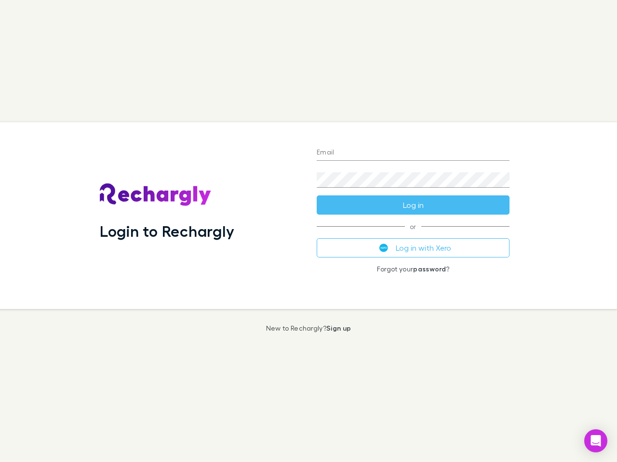
click at [308, 231] on div "Login to Rechargly" at bounding box center [200, 215] width 217 height 187
click at [413, 153] on input "Email" at bounding box center [412, 152] width 193 height 15
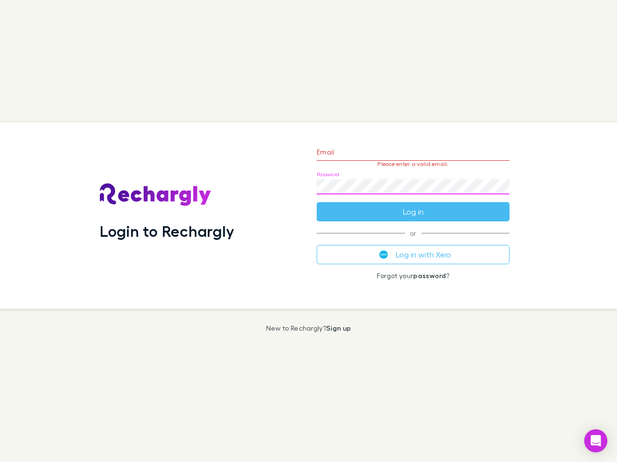
click at [413, 205] on form "Email Please enter a valid email. Password Log in" at bounding box center [412, 180] width 193 height 84
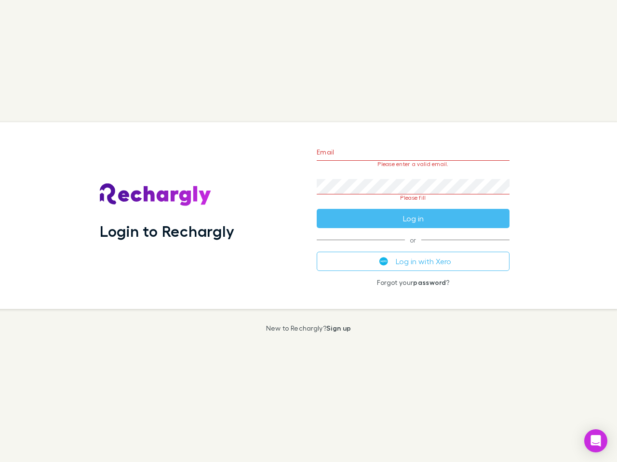
click at [413, 248] on div "Email Please enter a valid email. Password Please fill Log in or Log in with Xe…" at bounding box center [413, 215] width 208 height 187
click at [595, 441] on icon "Open Intercom Messenger" at bounding box center [596, 441] width 10 height 12
